Goal: Task Accomplishment & Management: Use online tool/utility

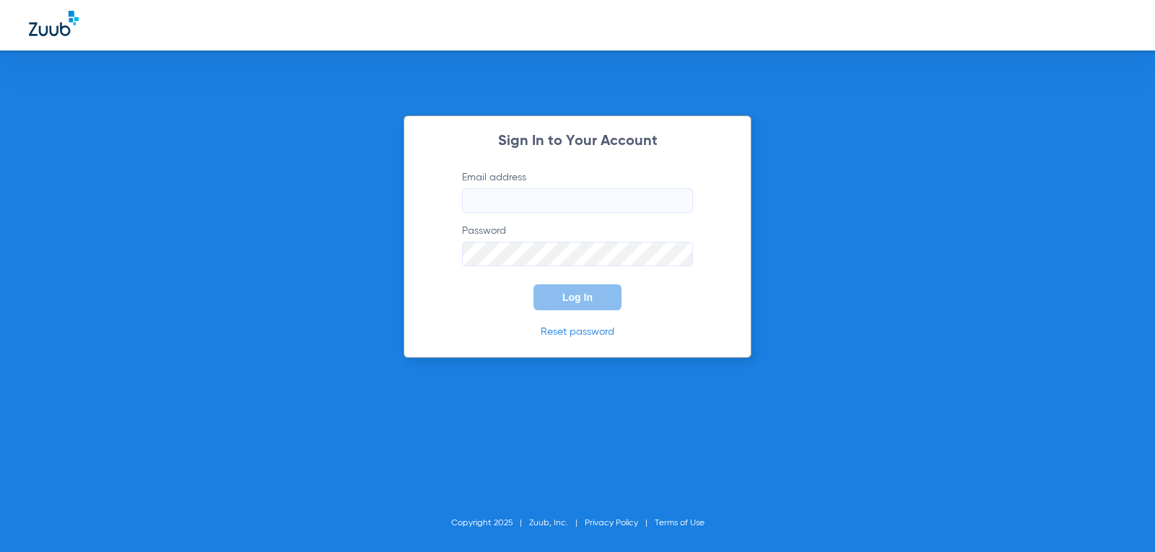
type input "[EMAIL_ADDRESS][DOMAIN_NAME]"
click at [593, 305] on button "Log In" at bounding box center [577, 297] width 88 height 26
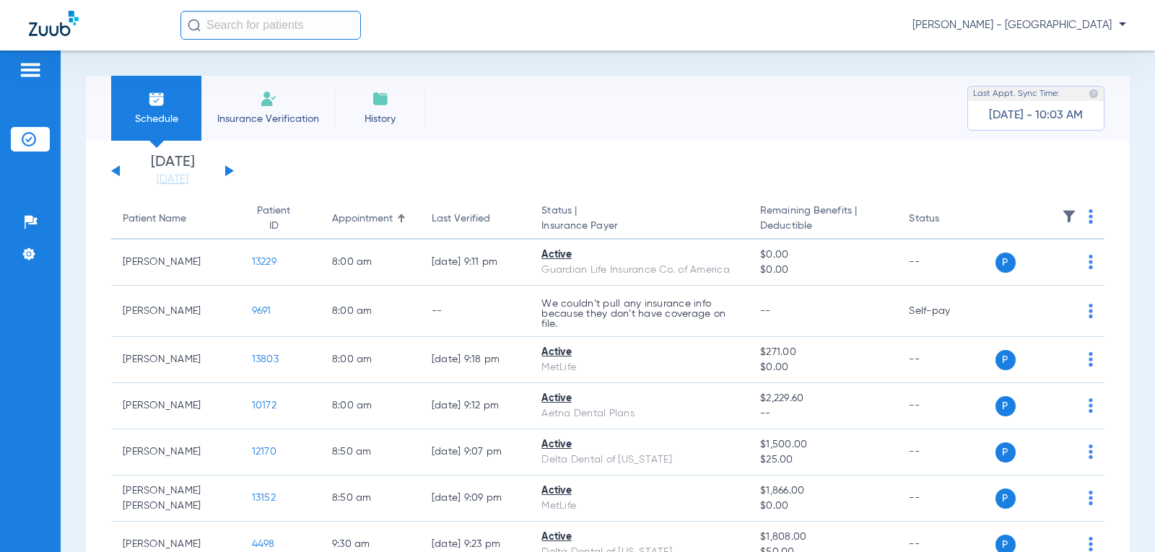
click at [226, 167] on button at bounding box center [229, 170] width 9 height 11
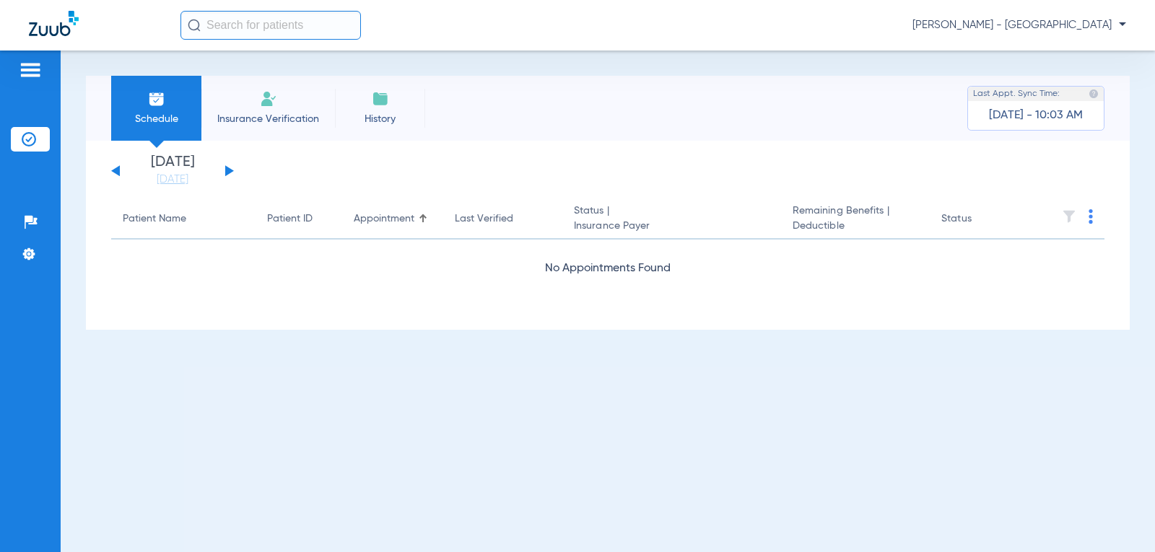
click at [226, 167] on button at bounding box center [229, 170] width 9 height 11
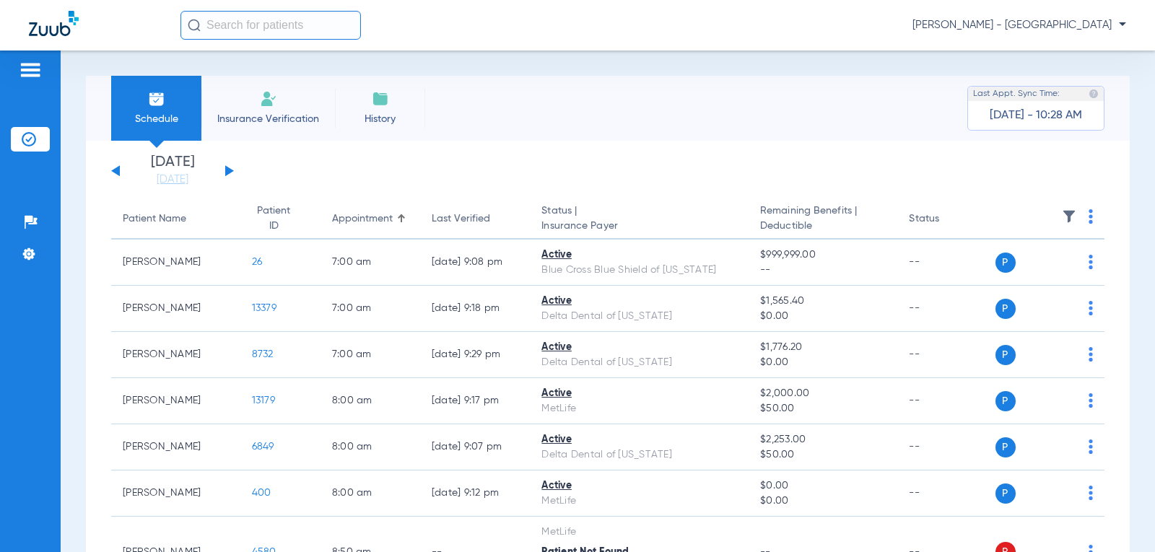
click at [112, 167] on div "Thursday 08-07-2025 Friday 08-08-2025 Saturday 08-09-2025 Sunday 08-10-2025 Mon…" at bounding box center [172, 171] width 123 height 32
click at [117, 172] on button at bounding box center [115, 170] width 9 height 11
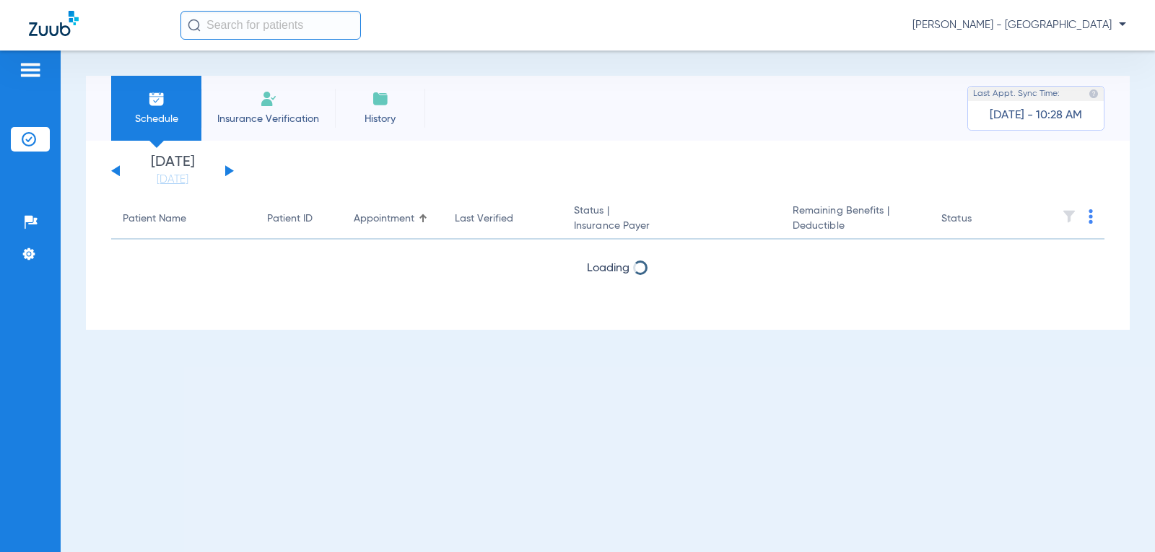
click at [117, 172] on button at bounding box center [115, 170] width 9 height 11
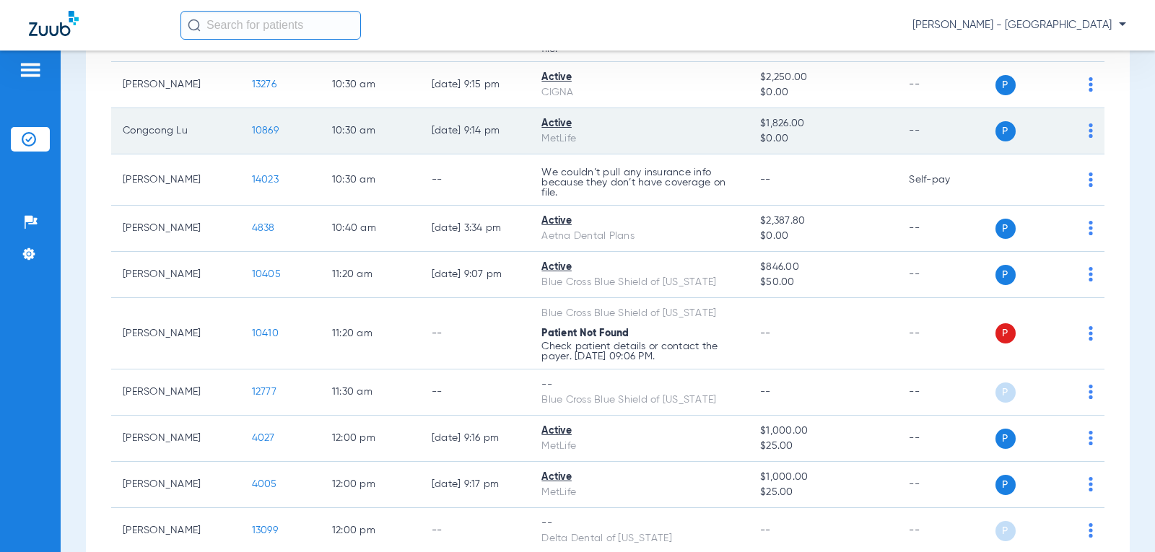
scroll to position [650, 0]
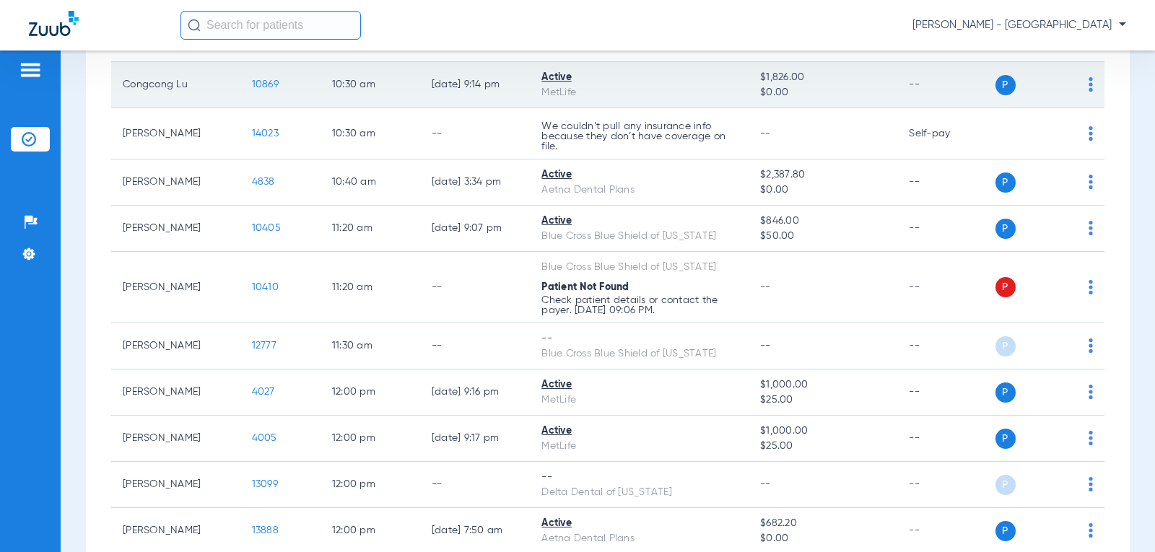
click at [267, 82] on span "10869" at bounding box center [265, 84] width 27 height 10
